Goal: Information Seeking & Learning: Check status

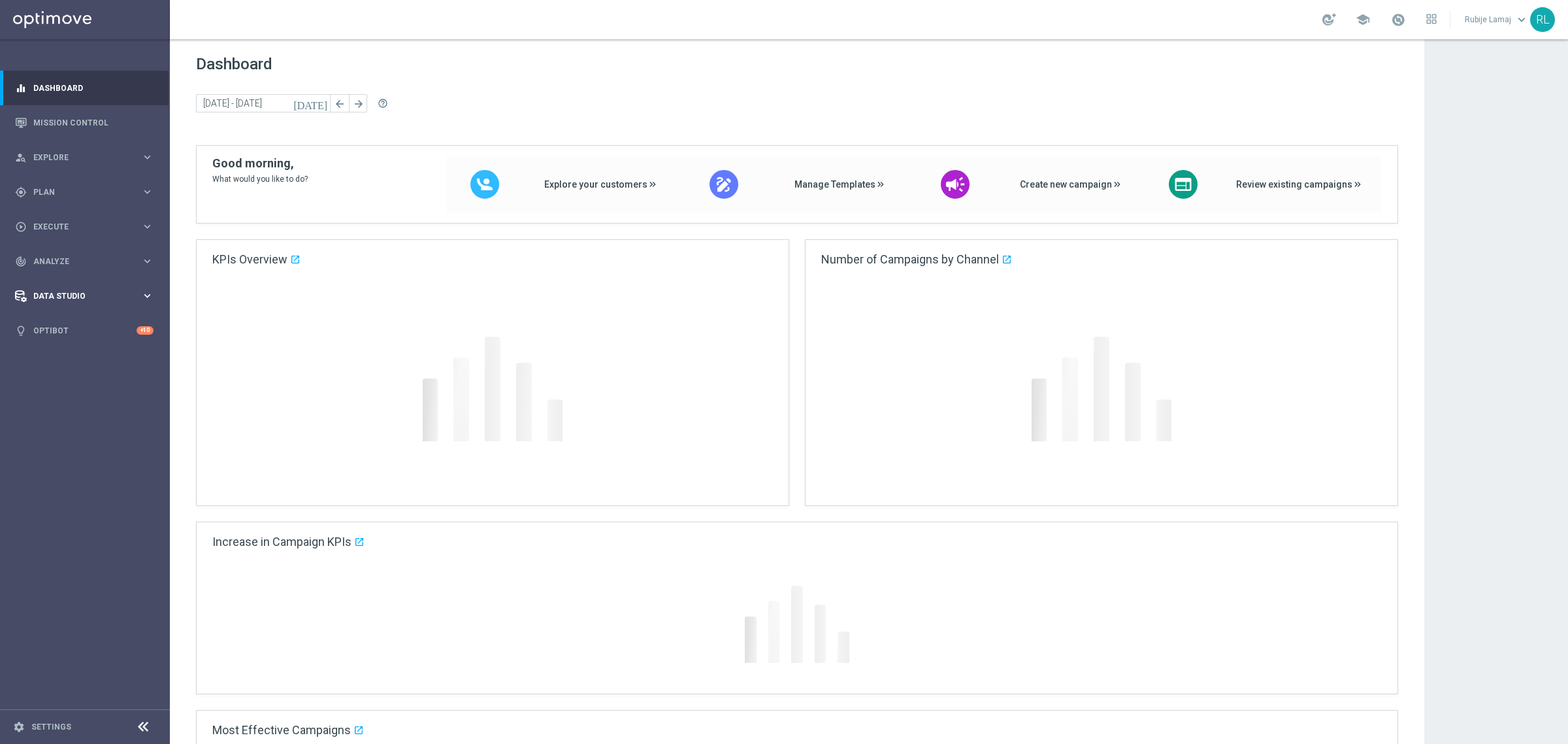
click at [69, 298] on span "Data Studio" at bounding box center [87, 296] width 108 height 8
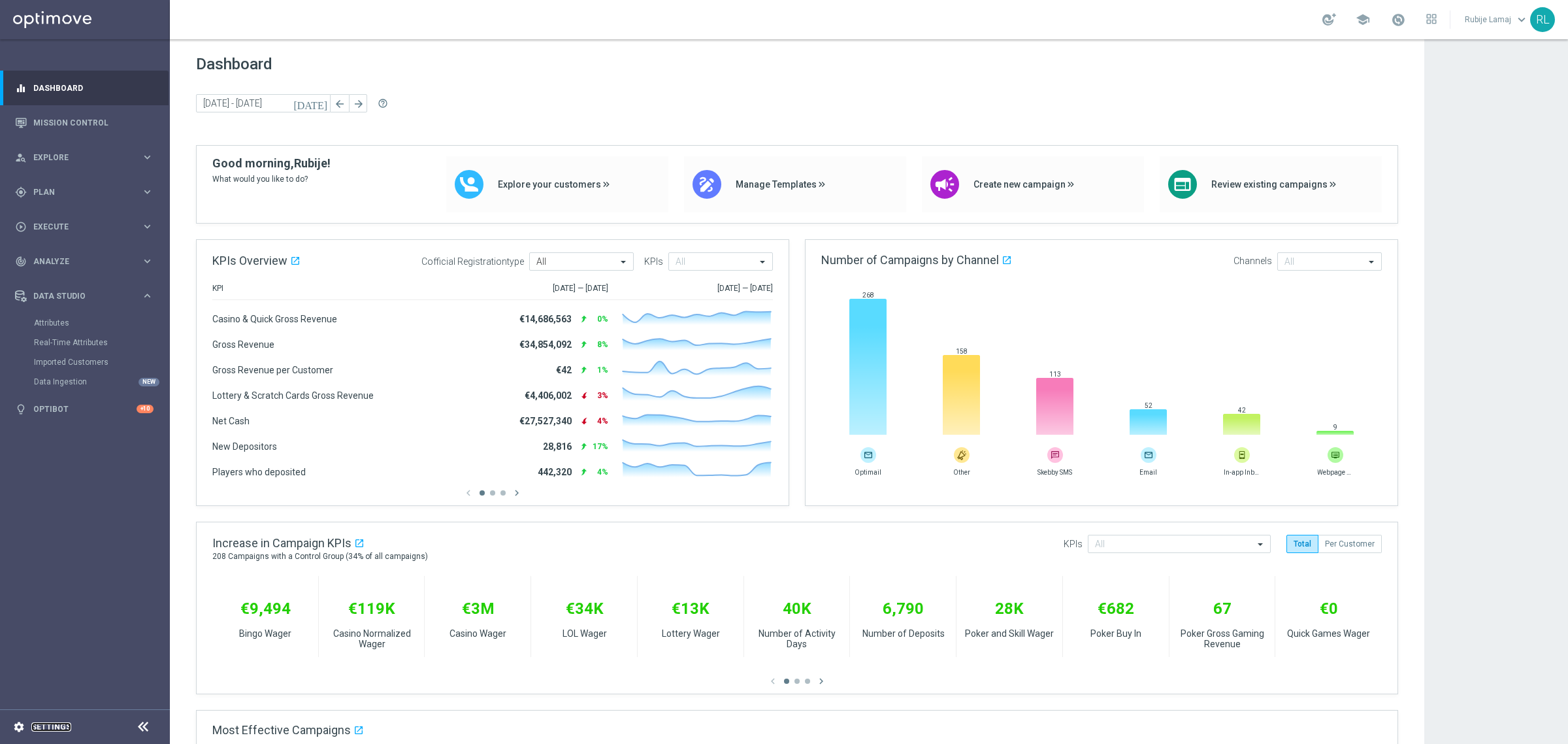
click at [43, 729] on link "Settings" at bounding box center [51, 727] width 40 height 8
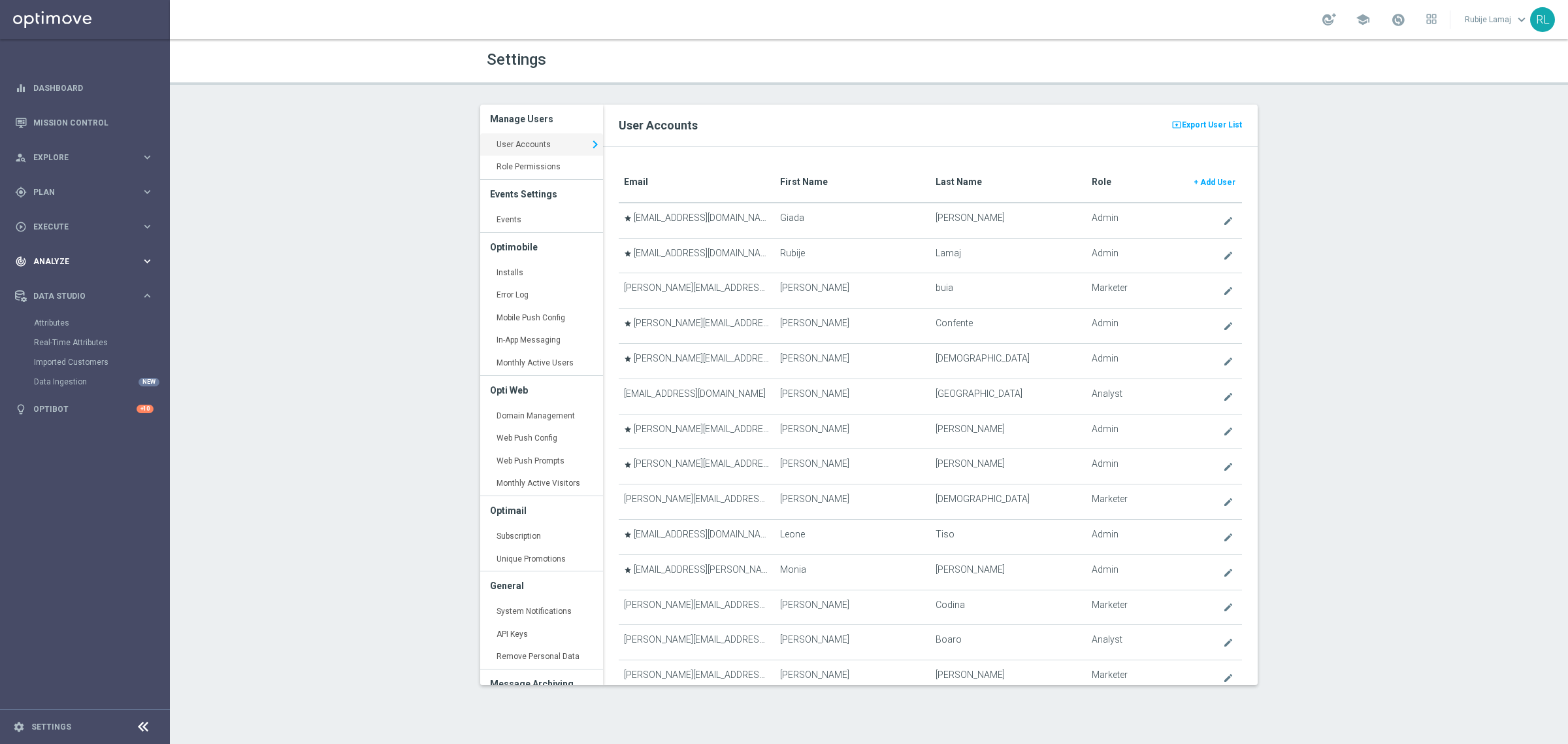
click at [59, 260] on span "Analyze" at bounding box center [87, 261] width 108 height 8
click at [59, 281] on div "Customer 360" at bounding box center [101, 288] width 134 height 19
click at [59, 287] on link "Customer 360" at bounding box center [85, 288] width 102 height 10
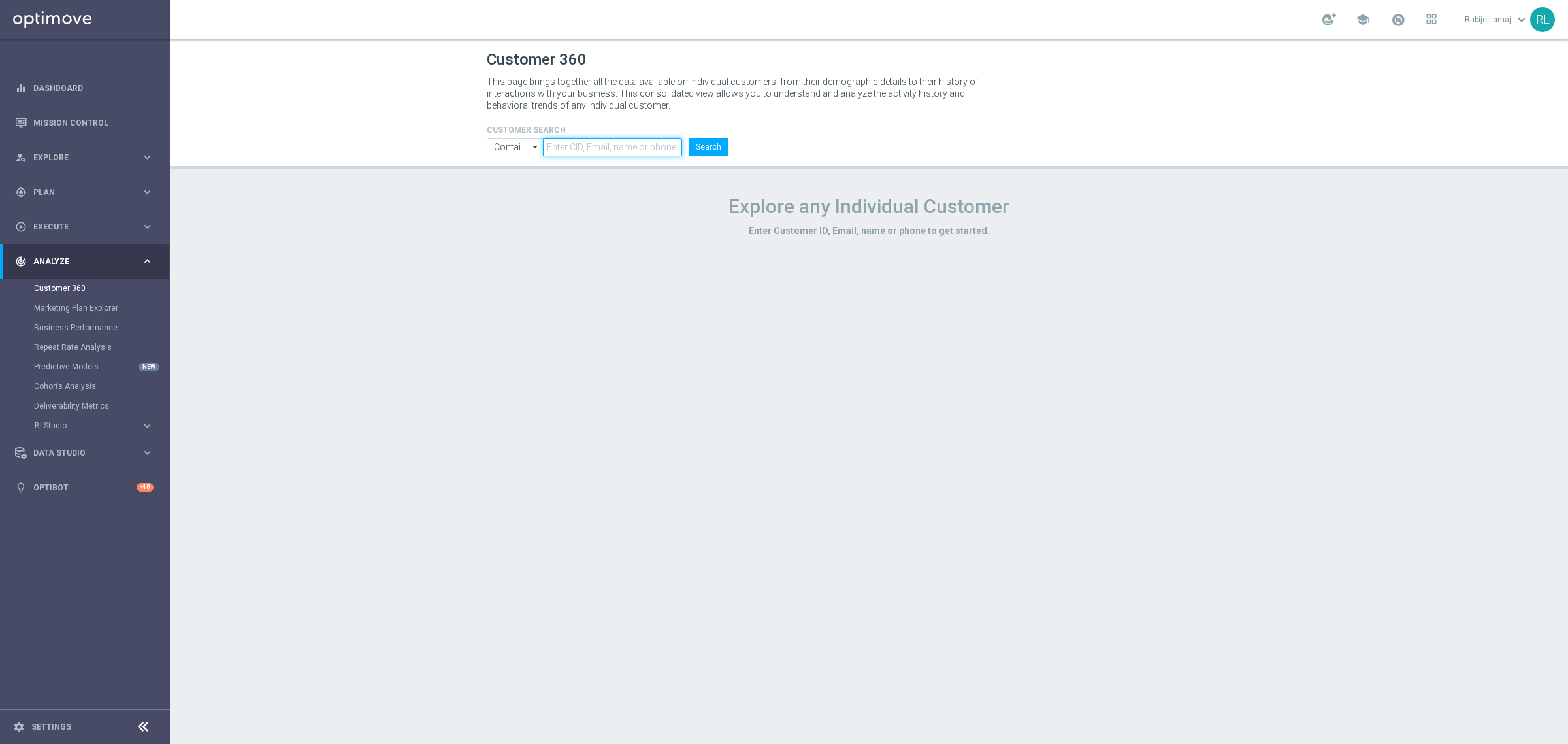
click at [618, 155] on input "text" at bounding box center [612, 147] width 139 height 19
paste input "4392630"
type input "4392630"
click at [700, 155] on button "Search" at bounding box center [708, 147] width 40 height 19
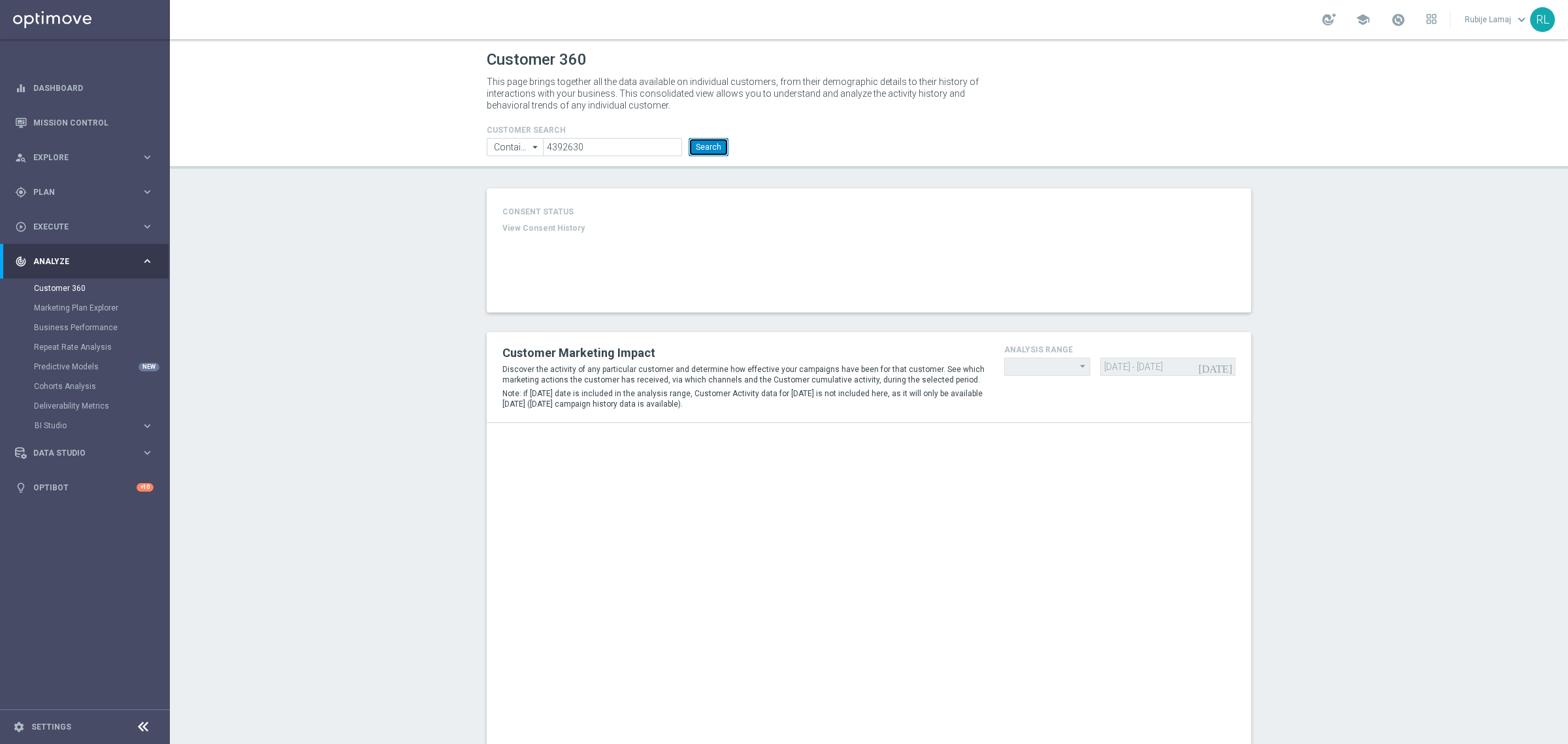
type input "Last 30 days"
type input "Total Deposit Amount"
type input "Last 30 days"
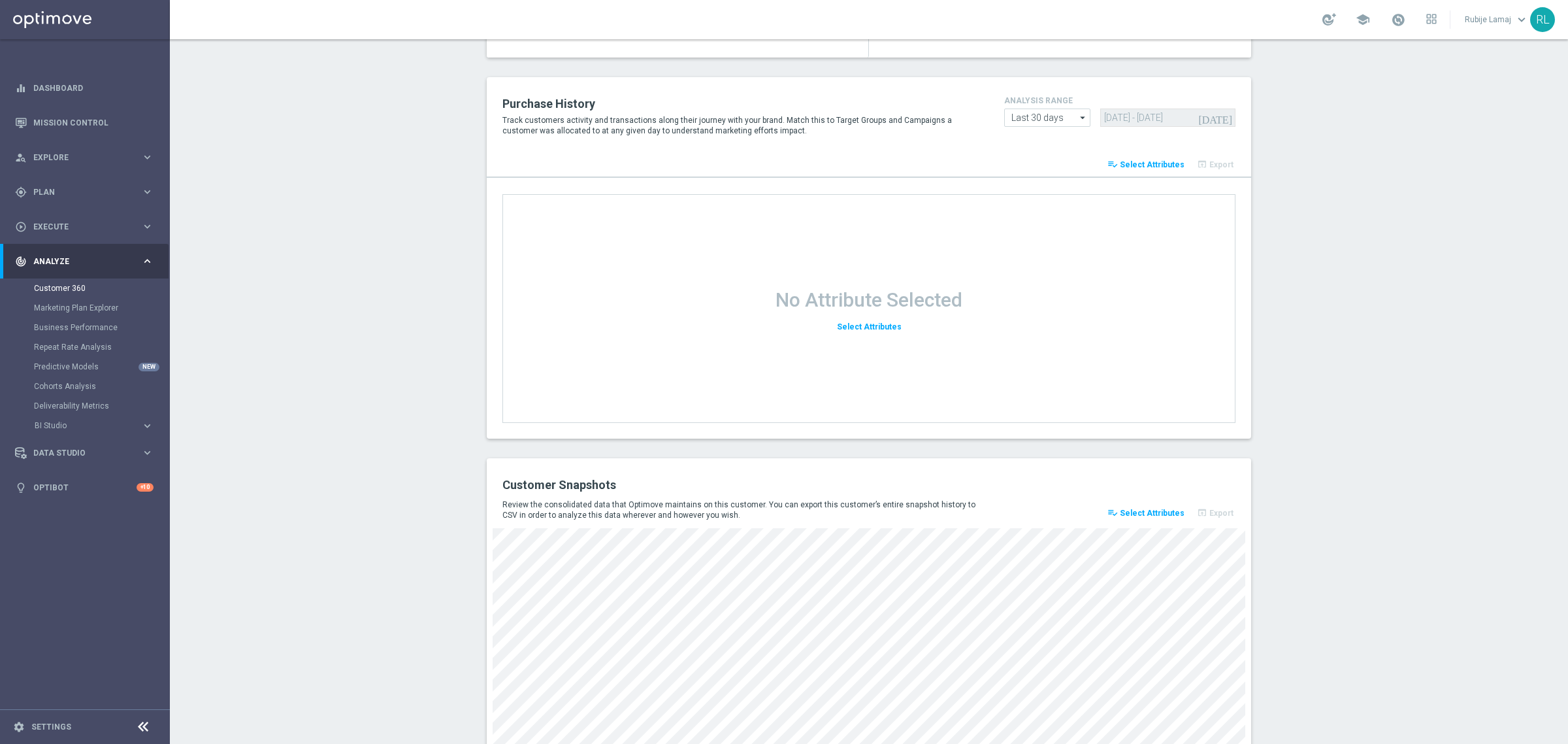
scroll to position [1525, 0]
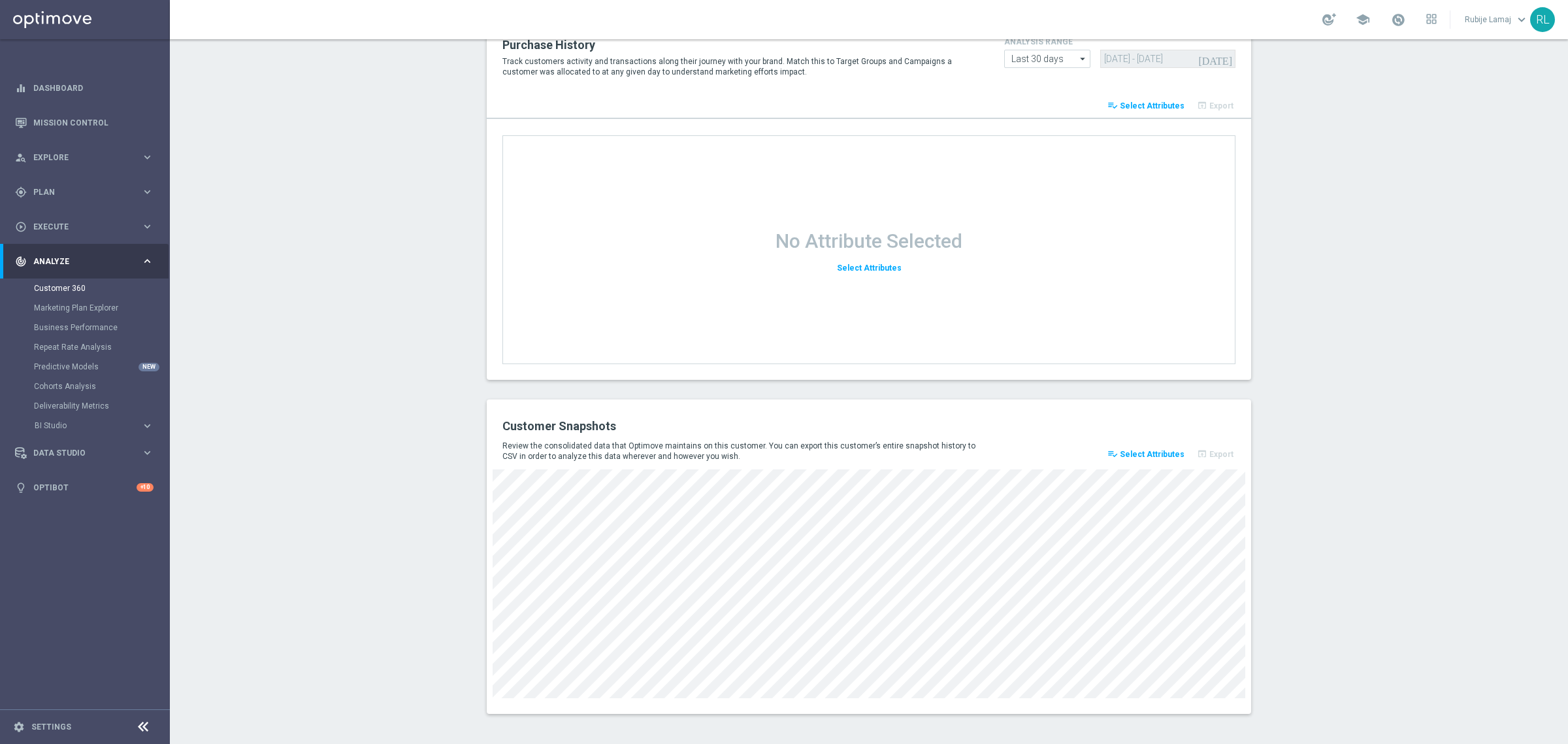
click at [1155, 457] on button "playlist_add_check Select Attributes" at bounding box center [1146, 454] width 81 height 19
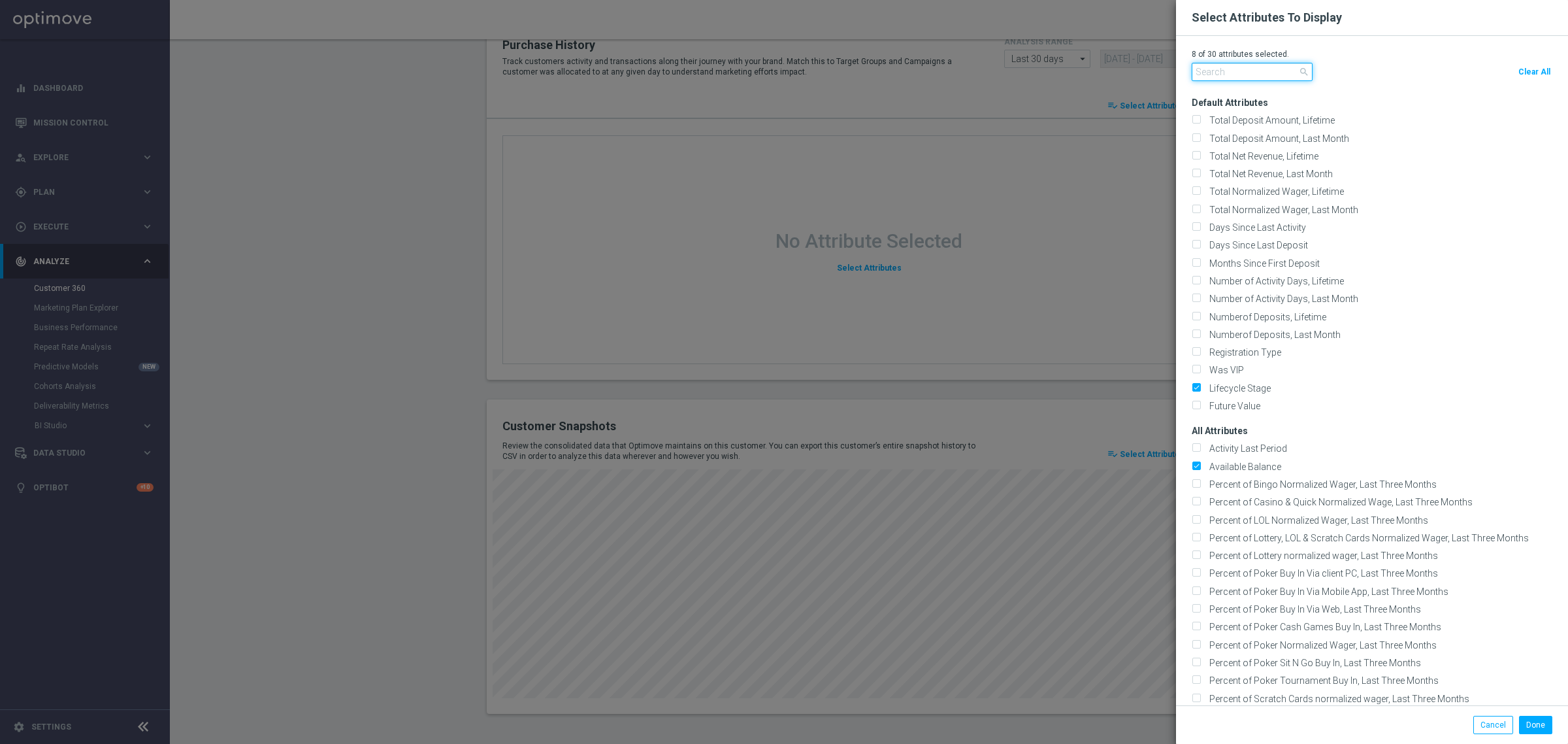
click at [1235, 74] on input "text" at bounding box center [1252, 72] width 121 height 19
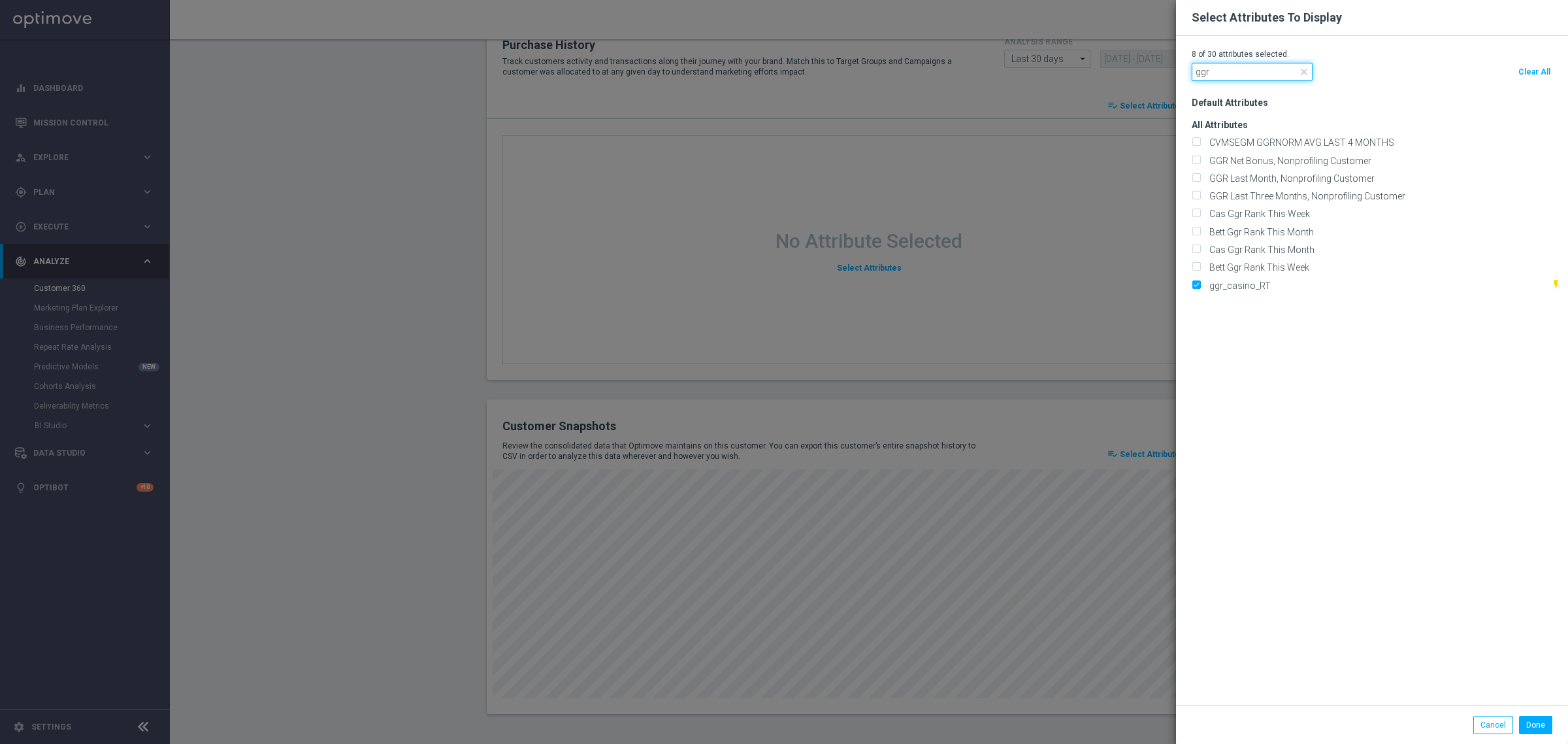
drag, startPoint x: 1226, startPoint y: 63, endPoint x: 1147, endPoint y: 63, distance: 79.0
click at [1147, 63] on modal-container "Select Attributes To Display 8 of 30 attributes selected. ggr close Clear All D…" at bounding box center [784, 372] width 1568 height 744
click at [1219, 75] on input "ggr" at bounding box center [1252, 72] width 121 height 19
drag, startPoint x: 1208, startPoint y: 72, endPoint x: 1145, endPoint y: 70, distance: 63.0
click at [1145, 70] on modal-container "Select Attributes To Display 8 of 30 attributes selected. ggr close Clear All D…" at bounding box center [784, 372] width 1568 height 744
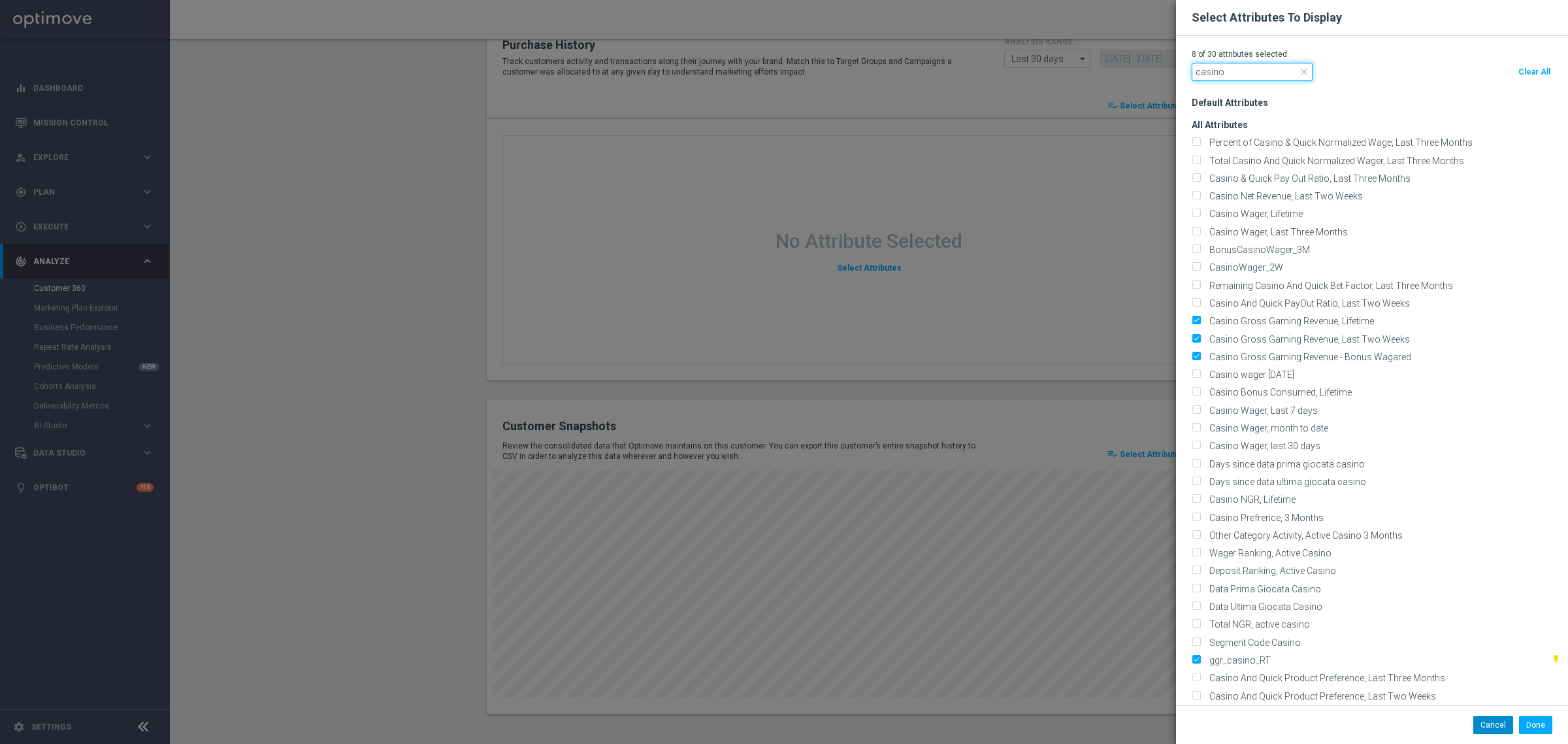
type input "casino"
click at [1484, 722] on button "Cancel" at bounding box center [1493, 725] width 40 height 19
